Goal: Transaction & Acquisition: Purchase product/service

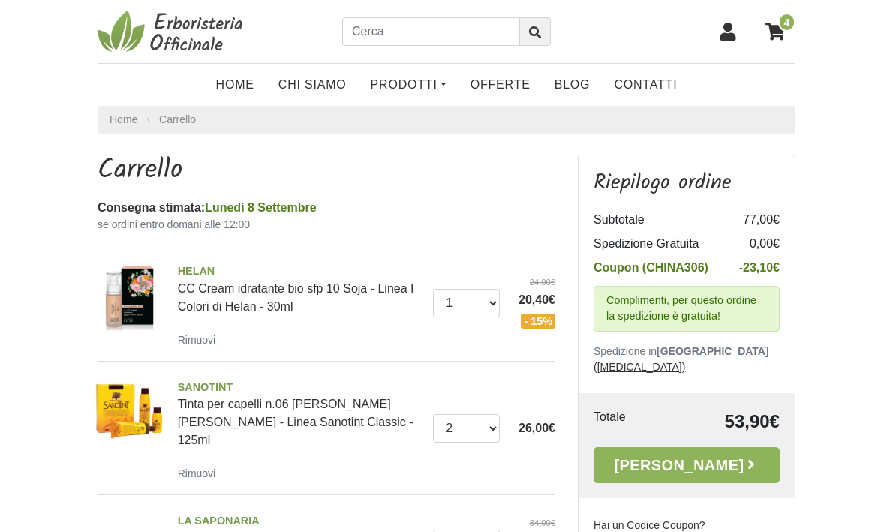
click at [854, 169] on body "4 Home Chi Siamo Prodotti Fit-Therapy Caramelle, Liquirizia, Dolcificanti Cosme…" at bounding box center [446, 443] width 893 height 887
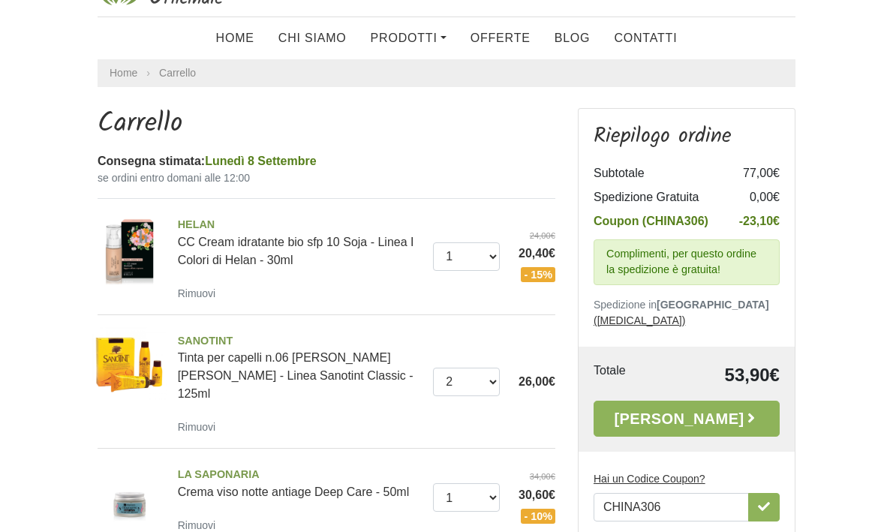
scroll to position [41, 0]
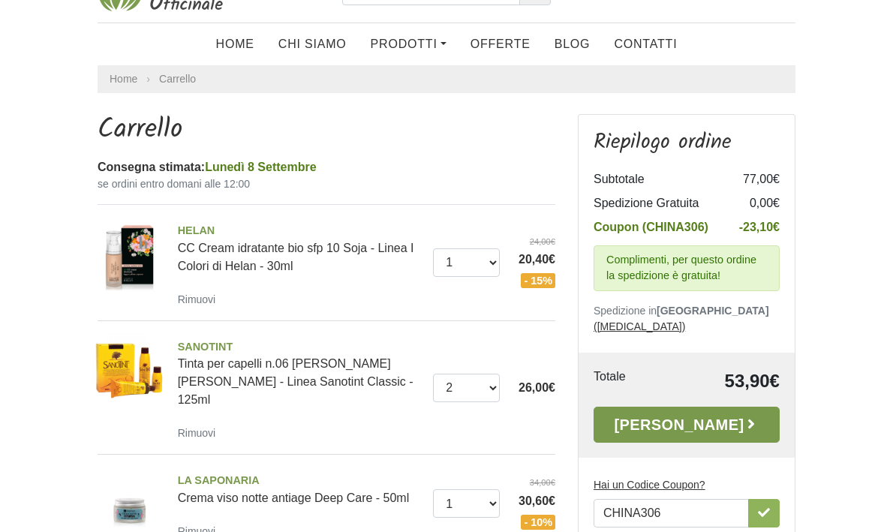
click at [743, 416] on icon at bounding box center [750, 423] width 15 height 15
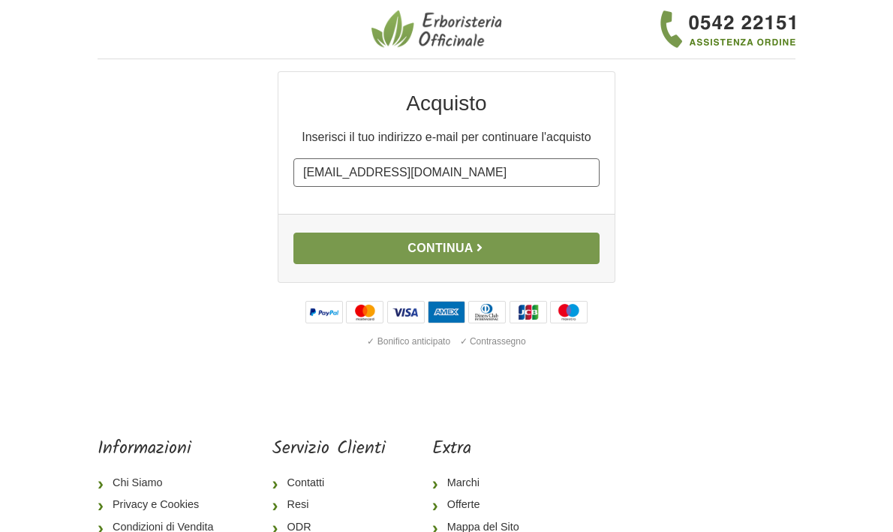
type input "marina.micca@gmail.com"
click at [504, 249] on button "Continua" at bounding box center [446, 249] width 306 height 32
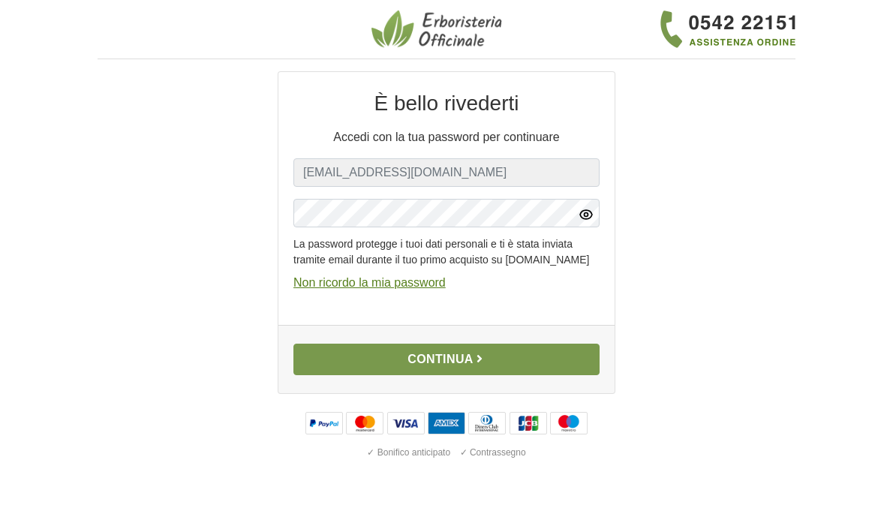
click at [473, 375] on button "Continua" at bounding box center [446, 360] width 306 height 32
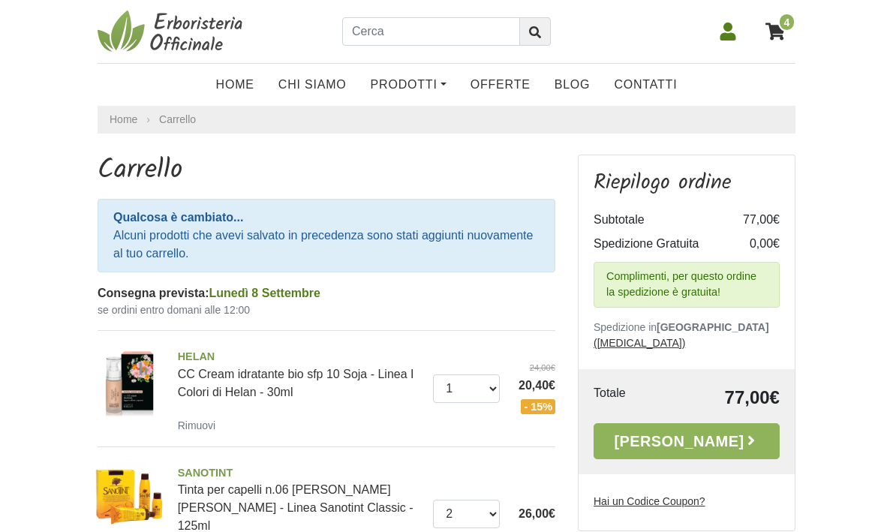
click at [698, 495] on u "Hai un Codice Coupon?" at bounding box center [649, 501] width 112 height 12
click at [0, 0] on input "Hai un Codice Coupon?" at bounding box center [0, 0] width 0 height 0
type input "CHINA306"
click at [763, 524] on icon "button" at bounding box center [764, 528] width 12 height 9
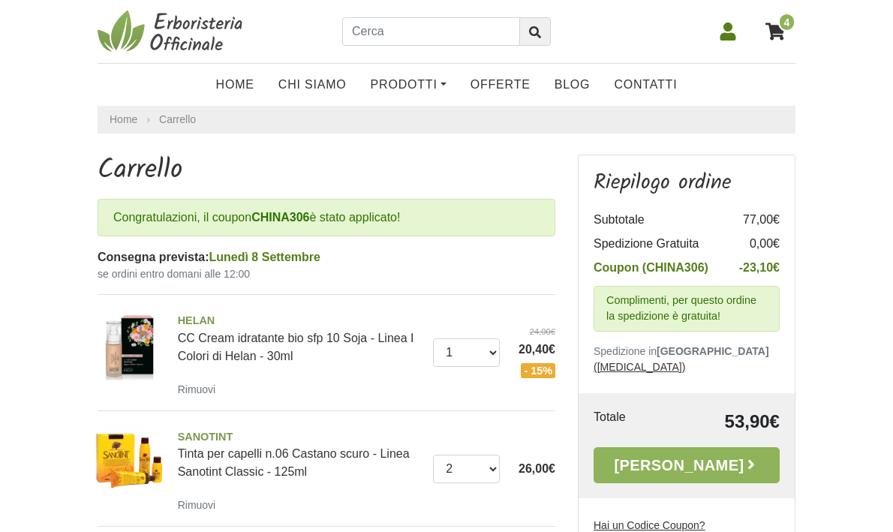
click at [845, 364] on body "4 Home Chi Siamo Prodotti Fit-Therapy Caramelle, Liquirizia, Dolcificanti Cosme…" at bounding box center [446, 459] width 893 height 918
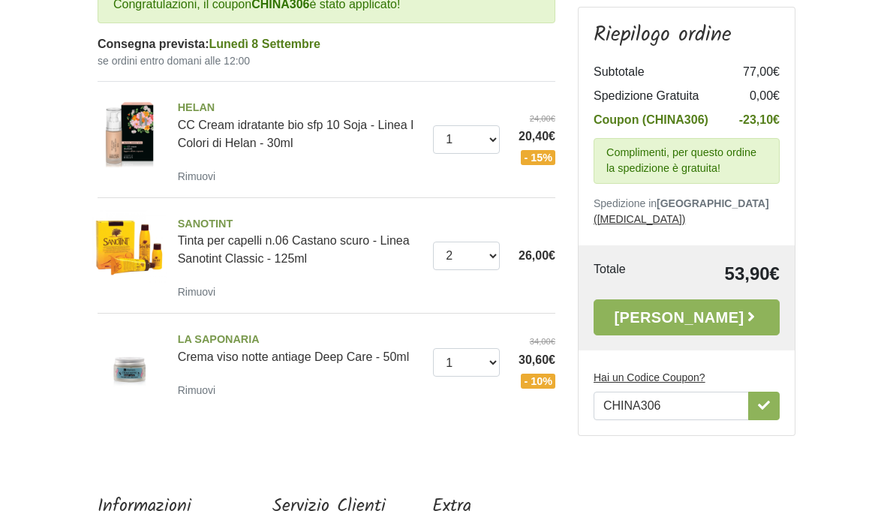
scroll to position [214, 0]
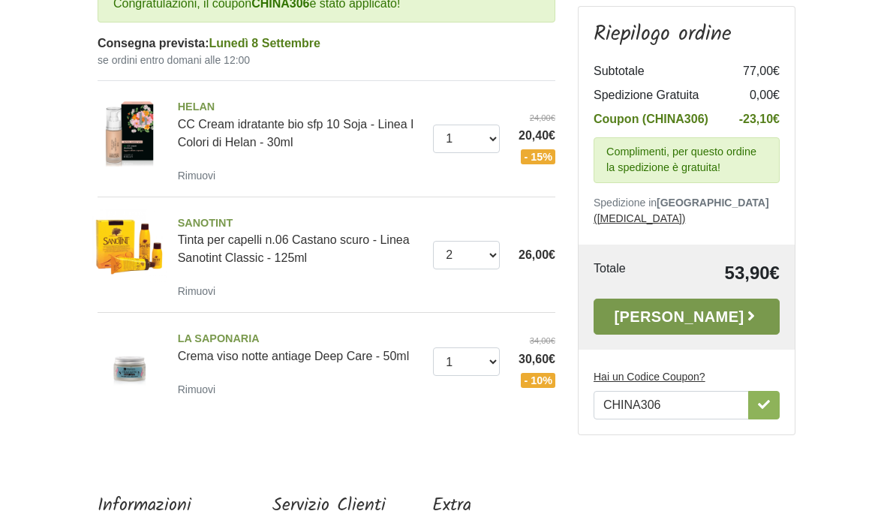
click at [743, 309] on icon at bounding box center [750, 316] width 15 height 15
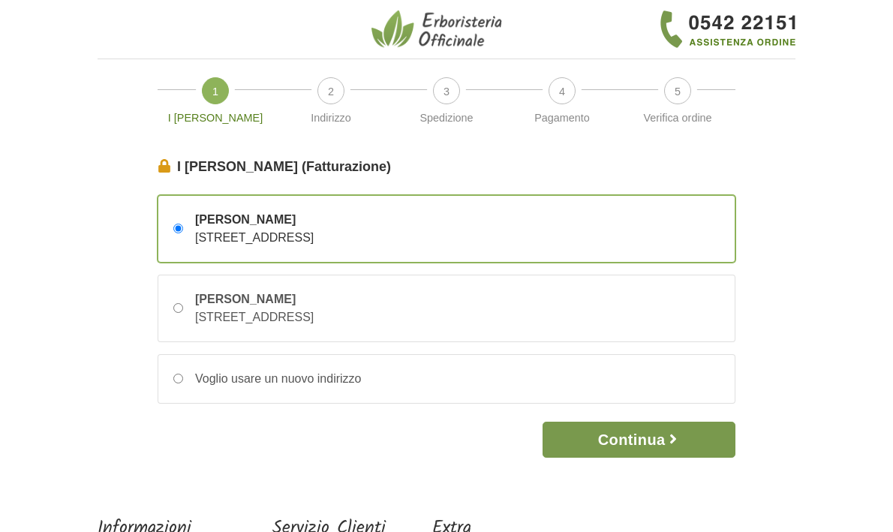
click at [644, 438] on button "Continua" at bounding box center [638, 440] width 193 height 36
click at [649, 439] on button "Continua" at bounding box center [638, 440] width 193 height 36
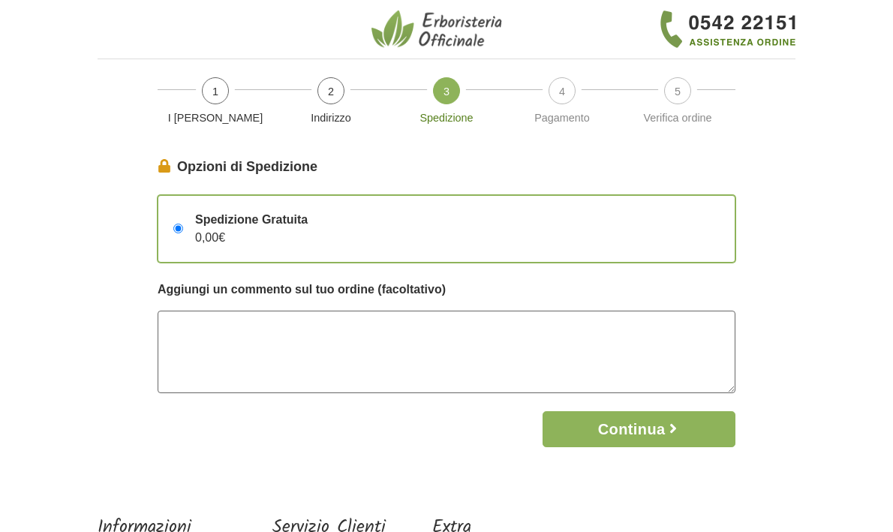
click at [407, 335] on textarea at bounding box center [447, 352] width 578 height 83
click at [311, 325] on textarea "PREAVVISO TELEFONICO AL 392 087 1906 GRAZIE" at bounding box center [447, 352] width 578 height 83
click at [337, 325] on textarea "PREAVVISO TELEFONICO DAL 392 087 1906 GRAZIE" at bounding box center [447, 352] width 578 height 83
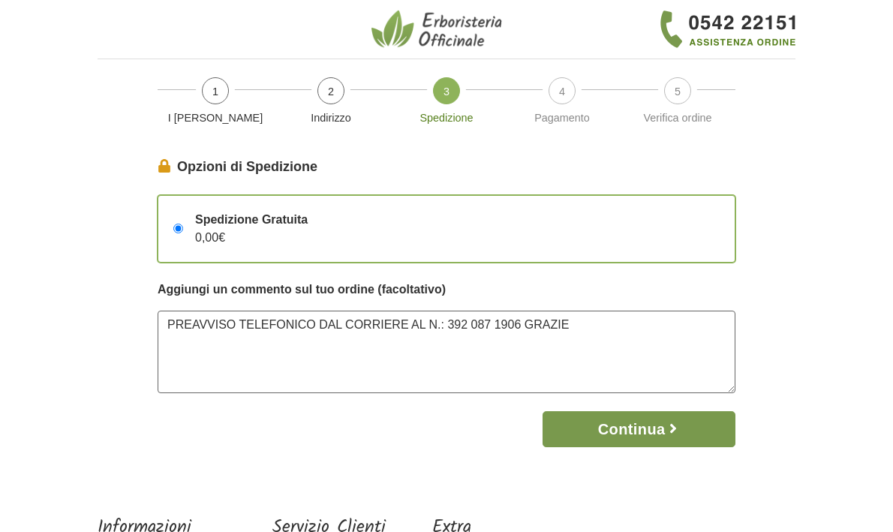
type textarea "PREAVVISO TELEFONICO DAL CORRIERE AL N.: 392 087 1906 GRAZIE"
click at [668, 432] on icon "button" at bounding box center [672, 428] width 15 height 15
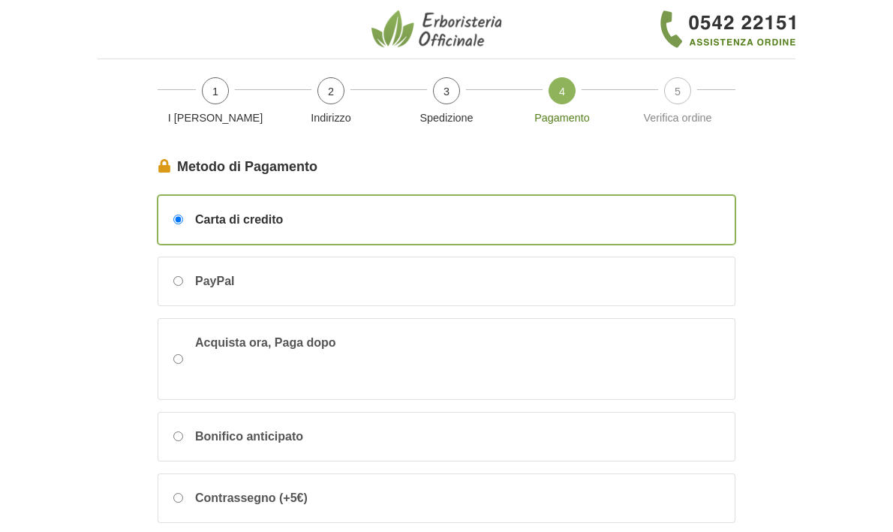
click at [818, 257] on body "1 I Miei Dati 2 Indirizzo 3 Spedizione 4 Pagamento 5 Verifica ordine I Miei Dat…" at bounding box center [446, 422] width 893 height 845
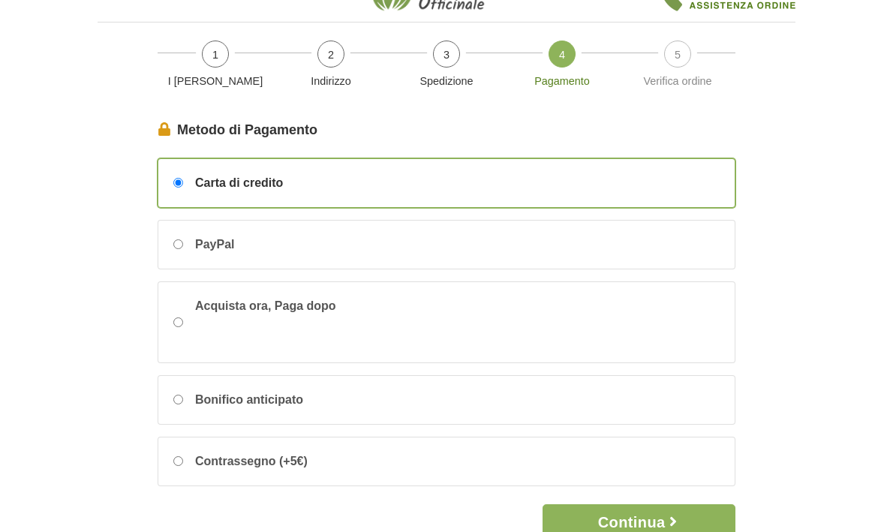
scroll to position [29, 0]
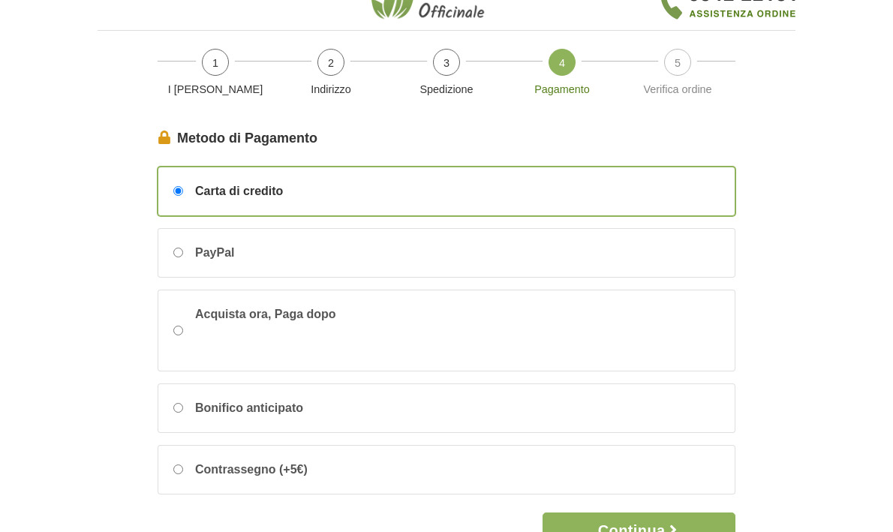
click at [482, 190] on div "Carta di credito" at bounding box center [446, 191] width 576 height 48
click at [183, 190] on input "Carta di credito" at bounding box center [178, 191] width 10 height 10
click at [693, 524] on button "Continua" at bounding box center [638, 530] width 193 height 36
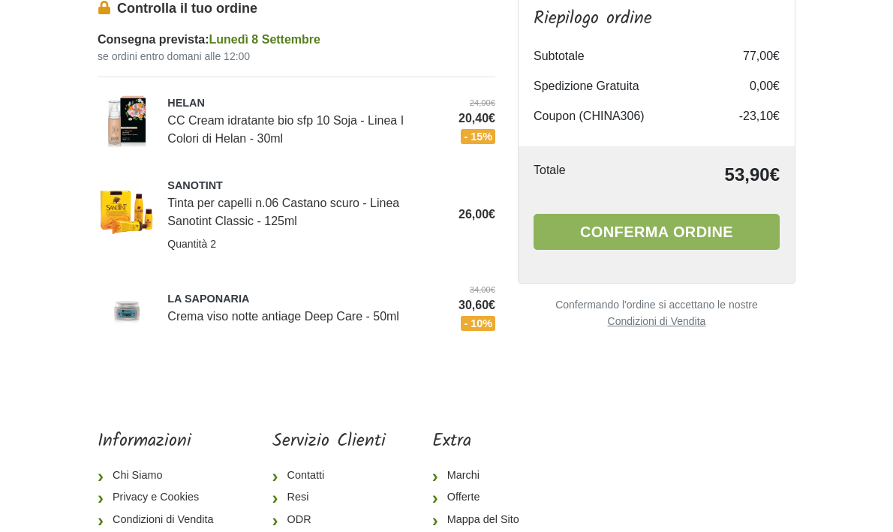
scroll to position [166, 0]
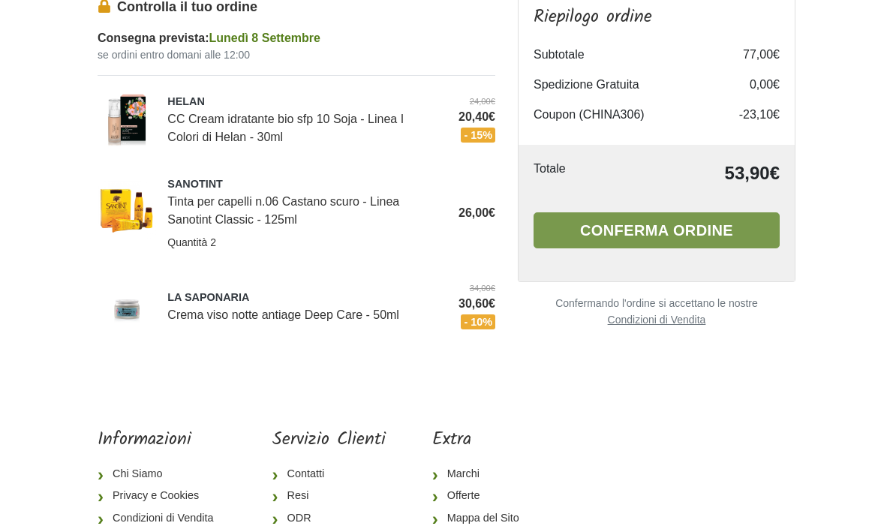
click at [722, 233] on button "Conferma ordine" at bounding box center [656, 230] width 246 height 36
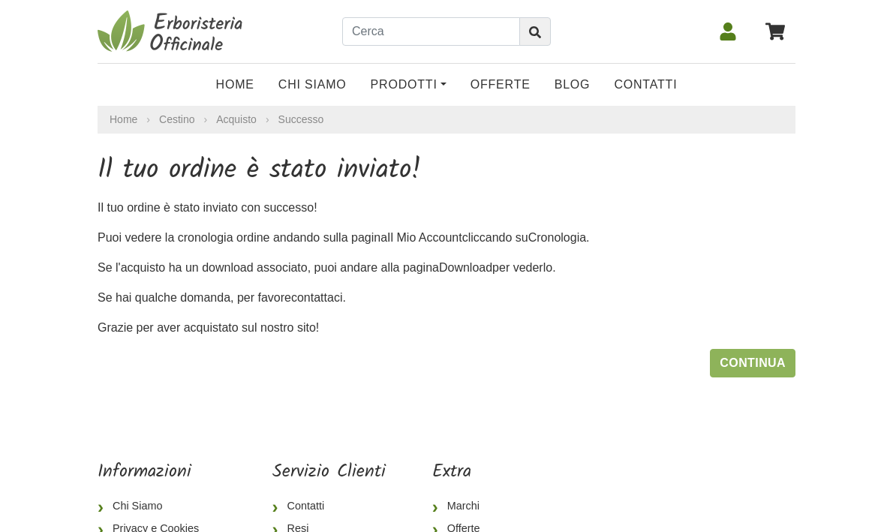
click at [848, 170] on body "Home Chi Siamo Prodotti Fit-Therapy Caramelle, [GEOGRAPHIC_DATA], Dolcificanti …" at bounding box center [446, 335] width 893 height 671
